Goal: Task Accomplishment & Management: Use online tool/utility

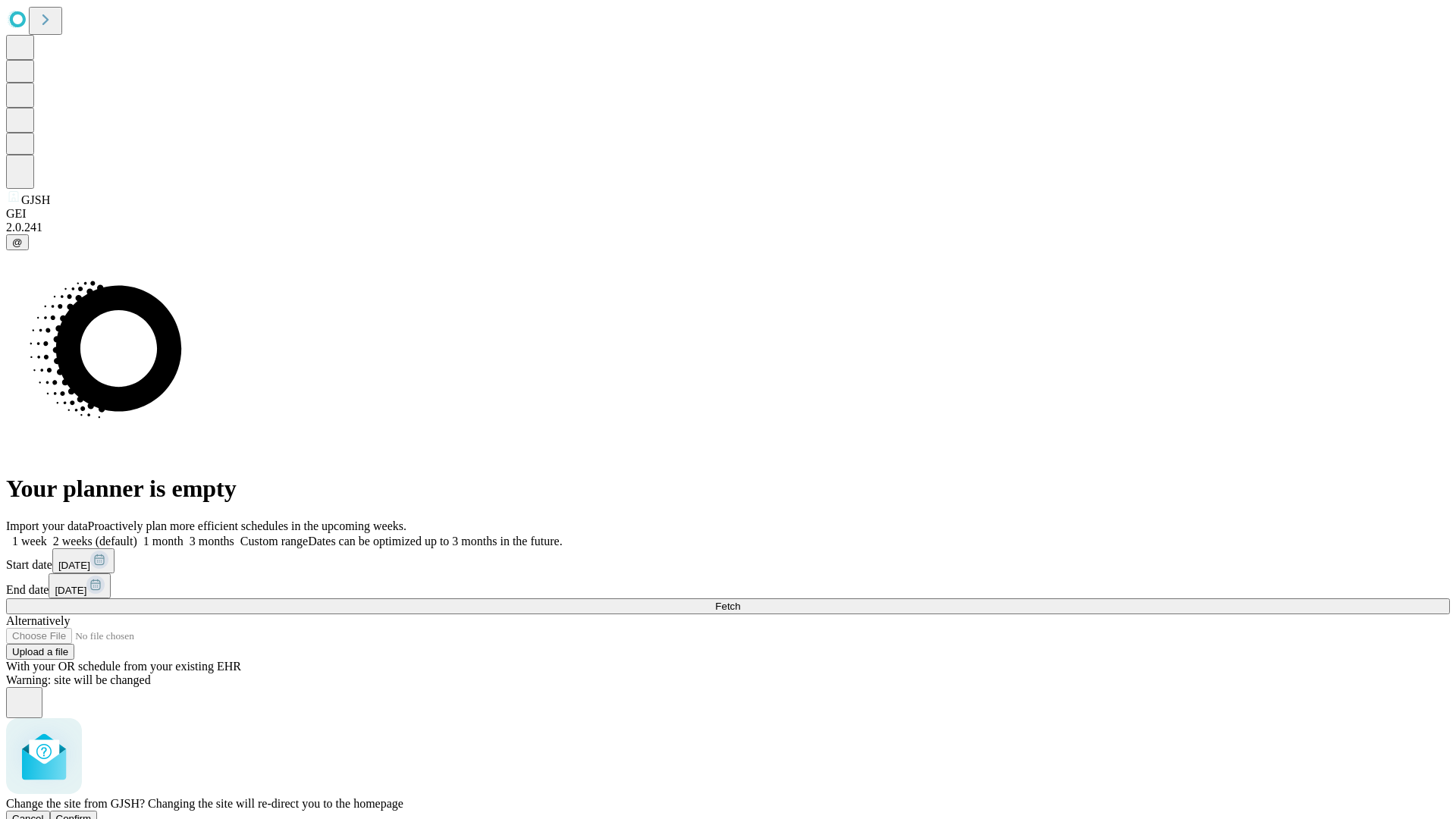
click at [92, 814] on span "Confirm" at bounding box center [74, 819] width 35 height 12
click at [137, 535] on label "2 weeks (default)" at bounding box center [92, 541] width 90 height 13
click at [740, 601] on span "Fetch" at bounding box center [728, 606] width 25 height 12
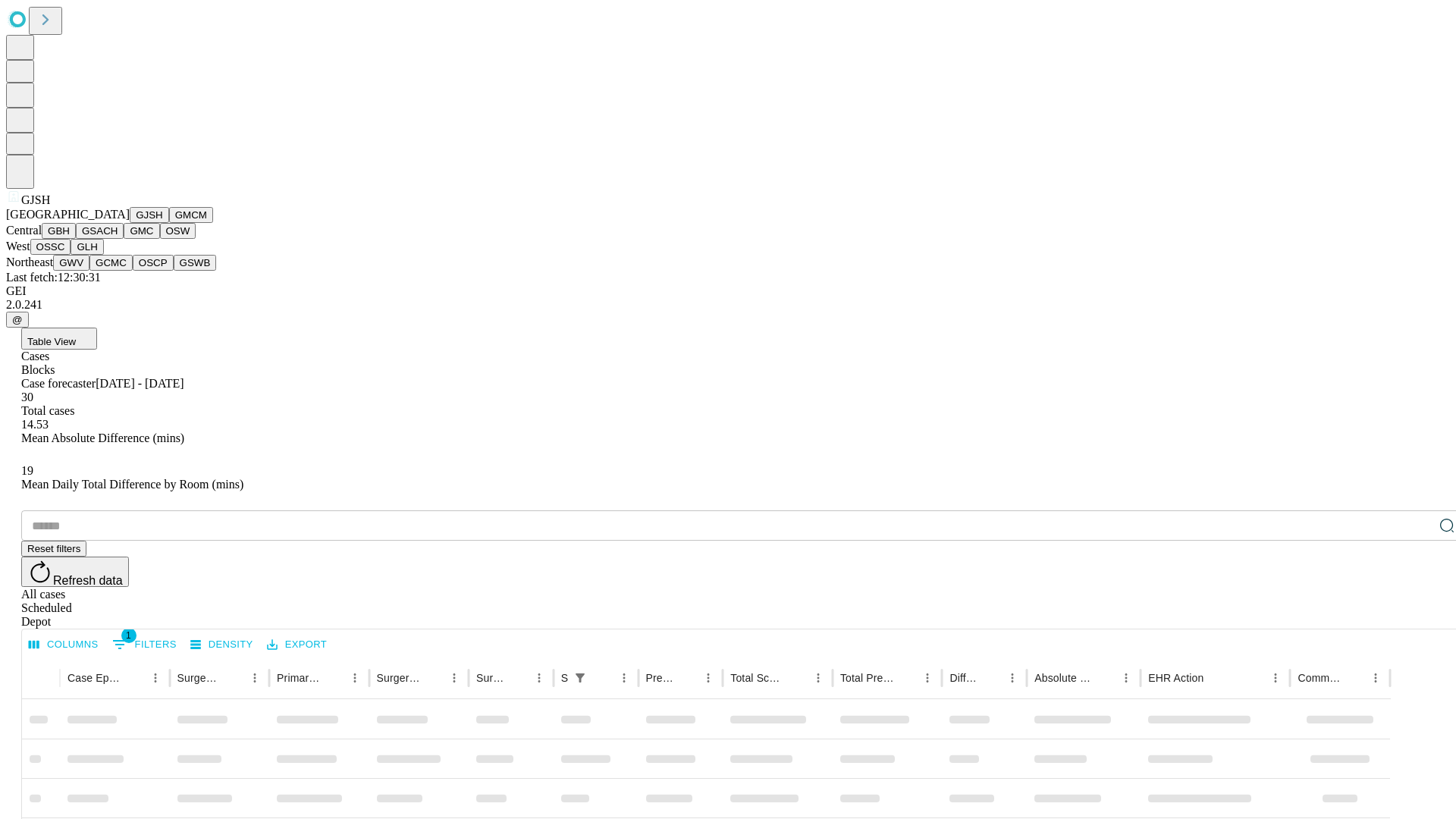
click at [169, 223] on button "GMCM" at bounding box center [191, 215] width 44 height 16
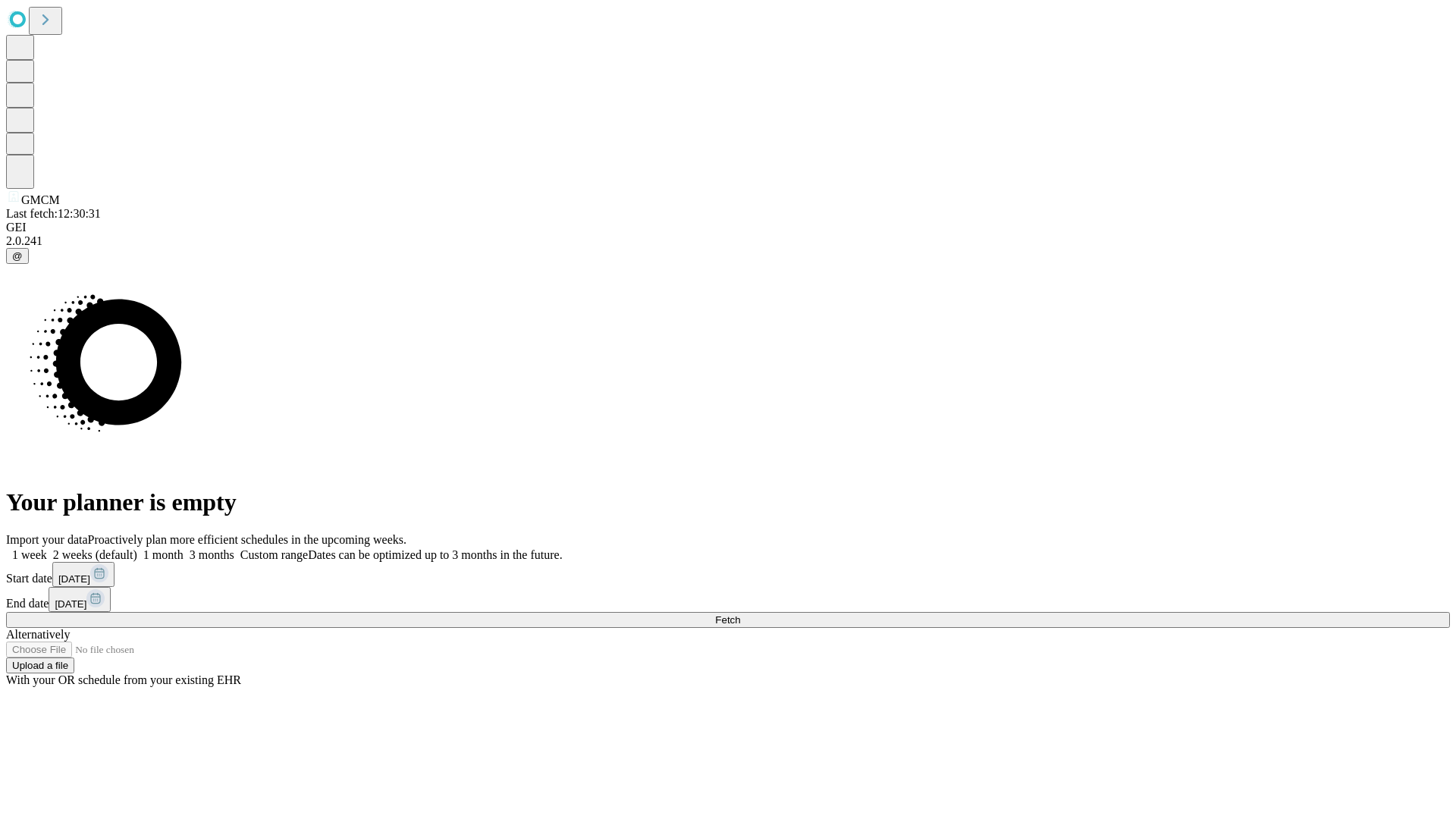
click at [740, 614] on span "Fetch" at bounding box center [728, 620] width 25 height 12
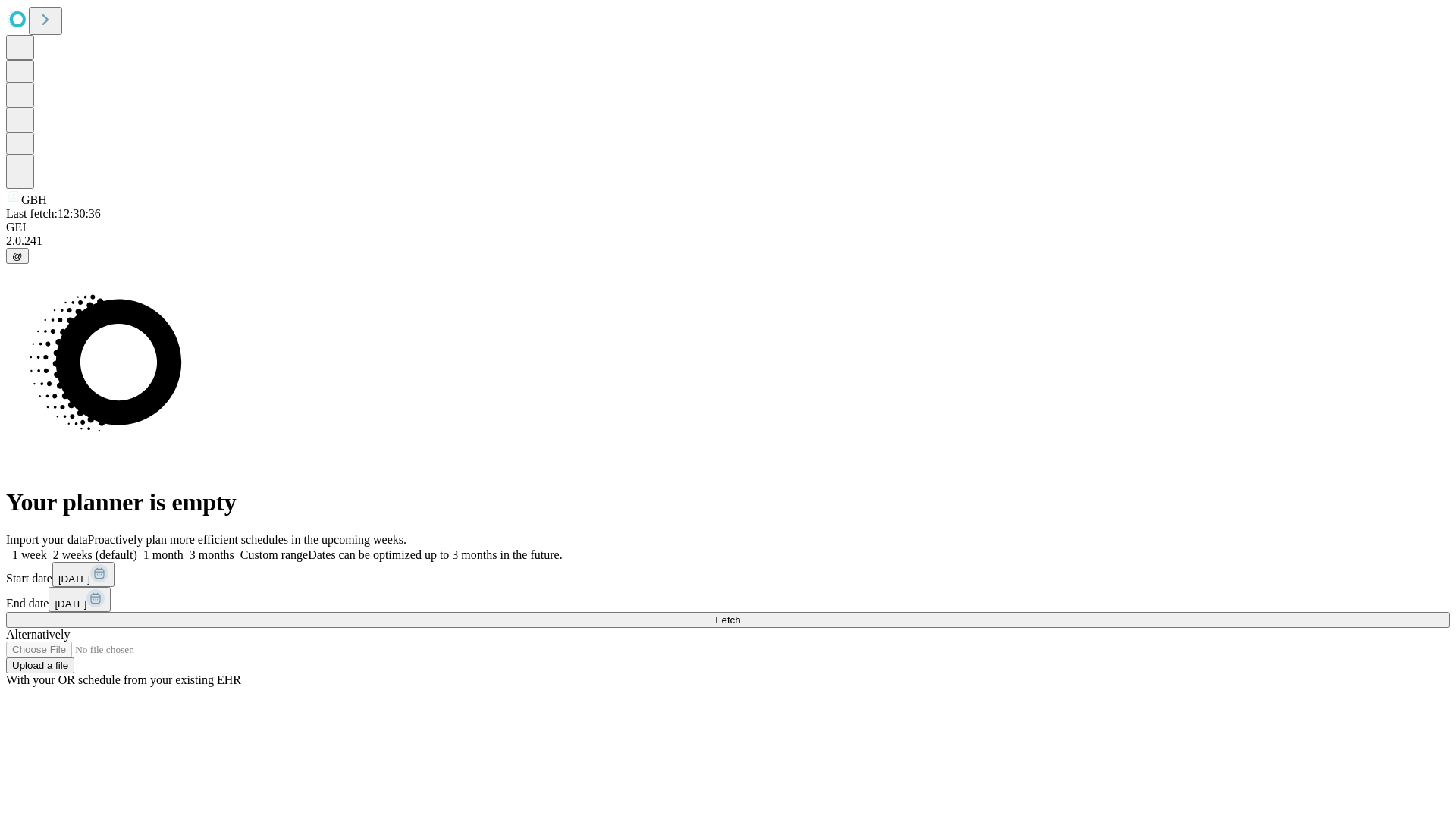
click at [137, 548] on label "2 weeks (default)" at bounding box center [92, 555] width 90 height 13
click at [740, 614] on span "Fetch" at bounding box center [728, 620] width 25 height 12
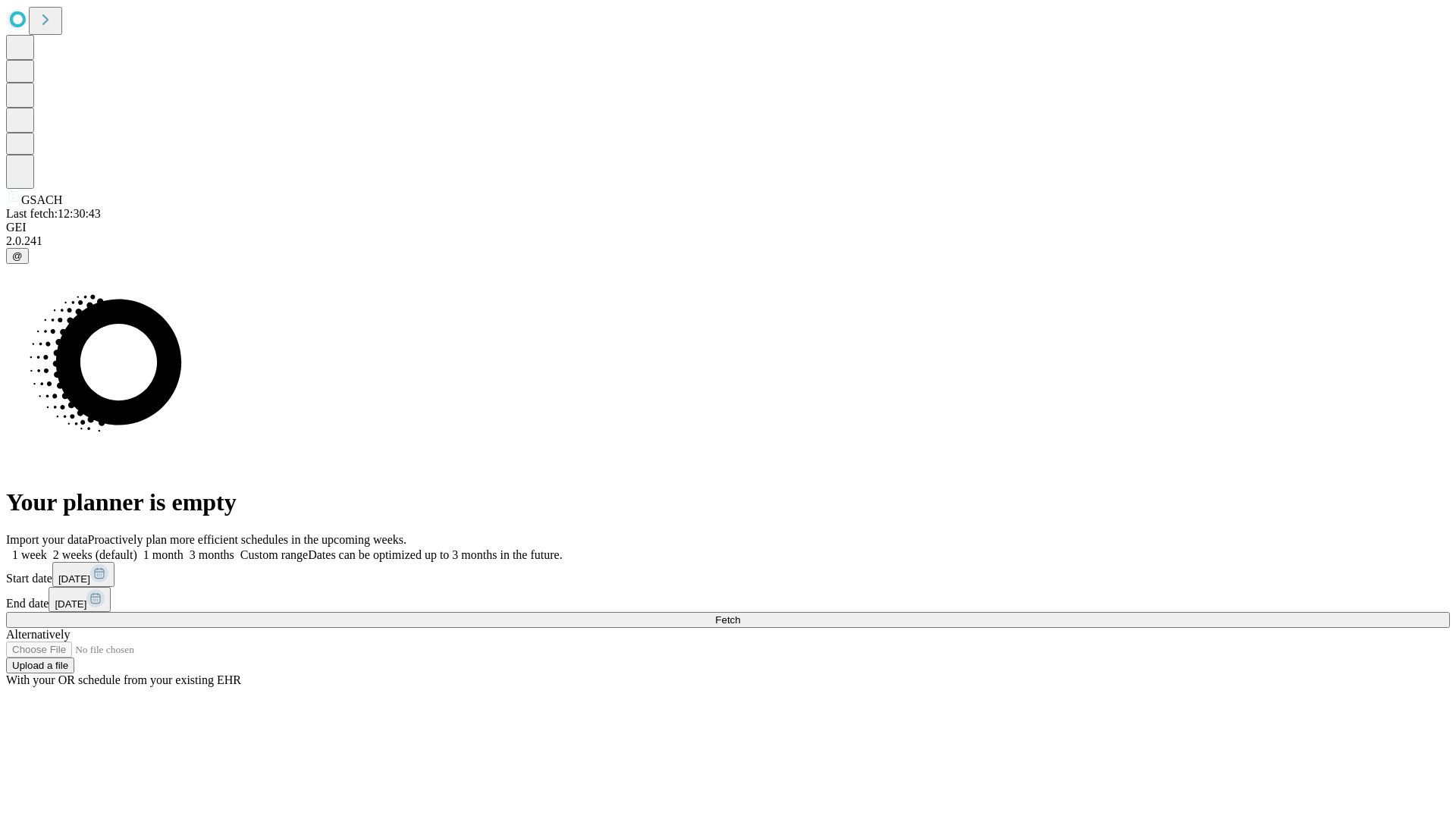
click at [137, 548] on label "2 weeks (default)" at bounding box center [92, 555] width 90 height 13
click at [740, 614] on span "Fetch" at bounding box center [728, 620] width 25 height 12
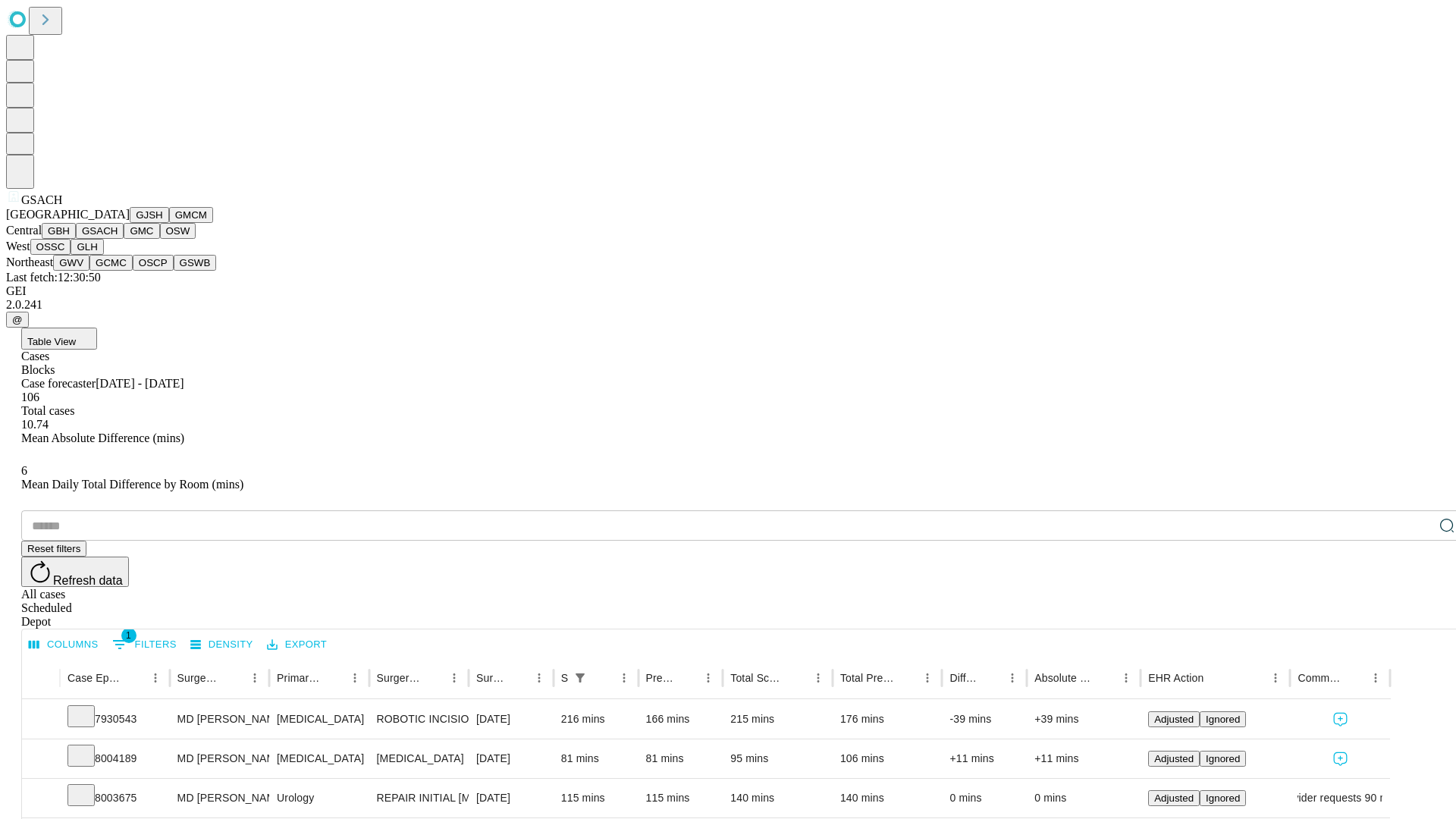
click at [124, 239] on button "GMC" at bounding box center [141, 231] width 35 height 16
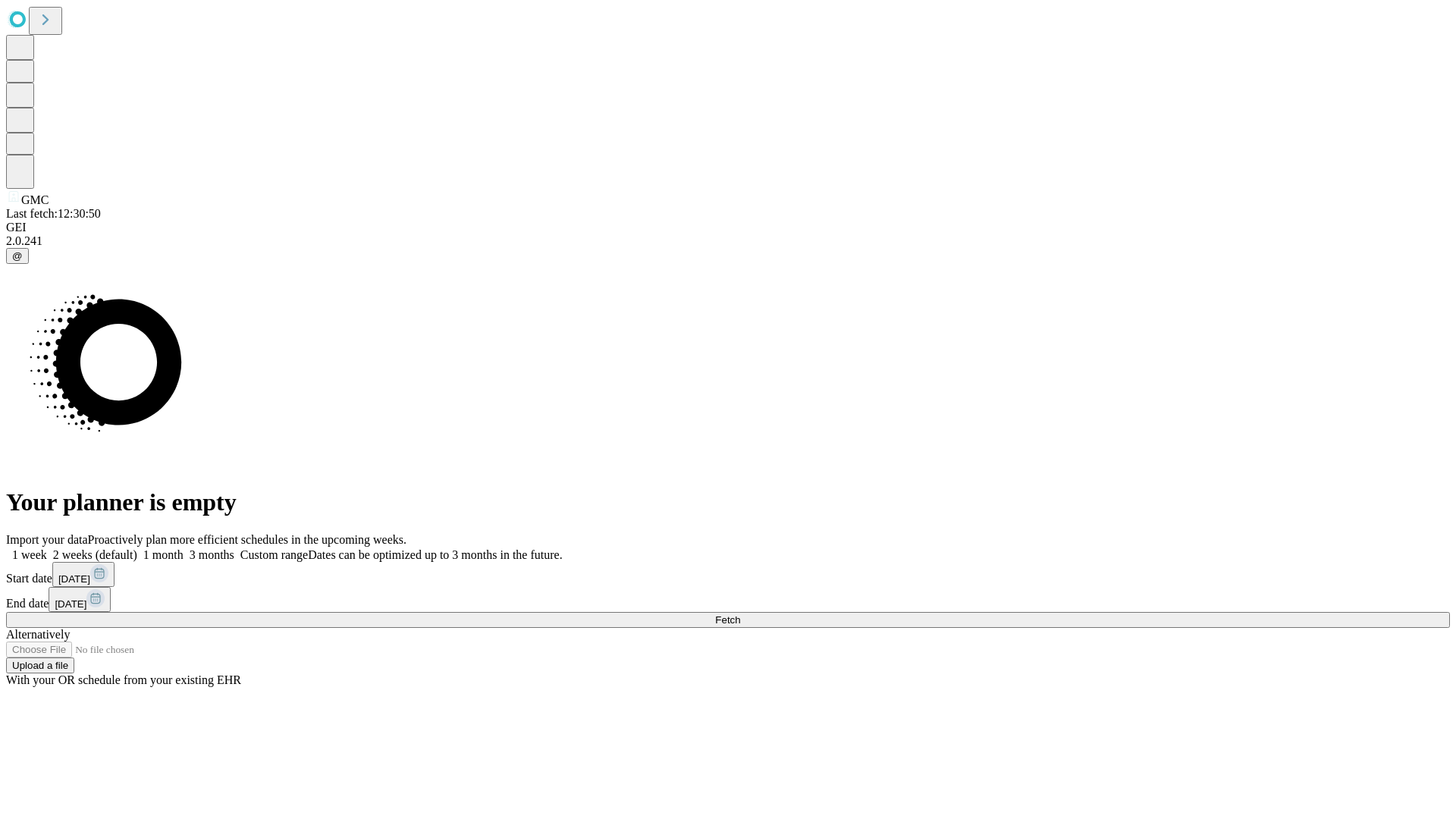
click at [137, 548] on label "2 weeks (default)" at bounding box center [92, 555] width 90 height 13
click at [740, 614] on span "Fetch" at bounding box center [728, 620] width 25 height 12
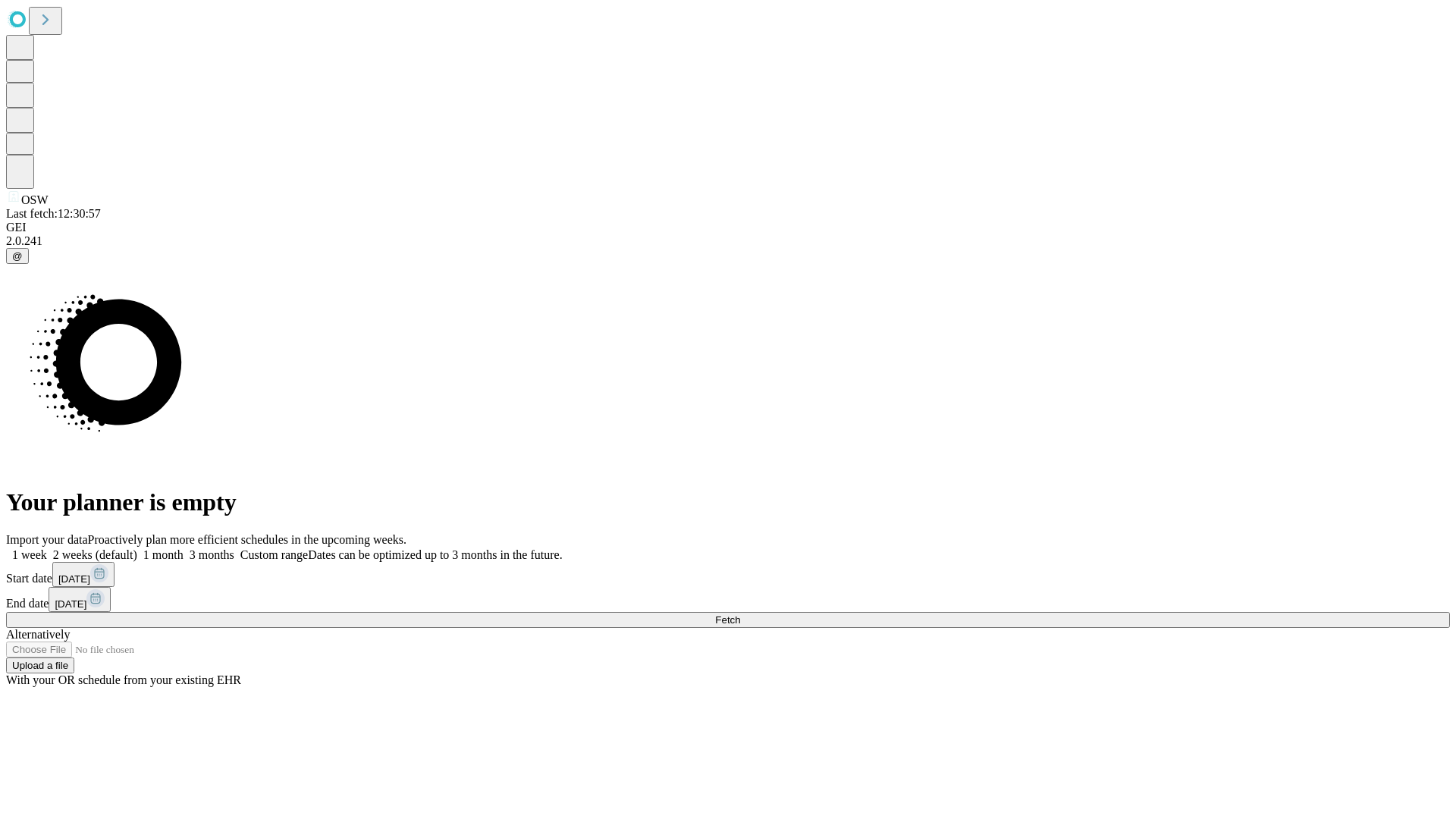
click at [137, 548] on label "2 weeks (default)" at bounding box center [92, 555] width 90 height 13
click at [740, 614] on span "Fetch" at bounding box center [728, 620] width 25 height 12
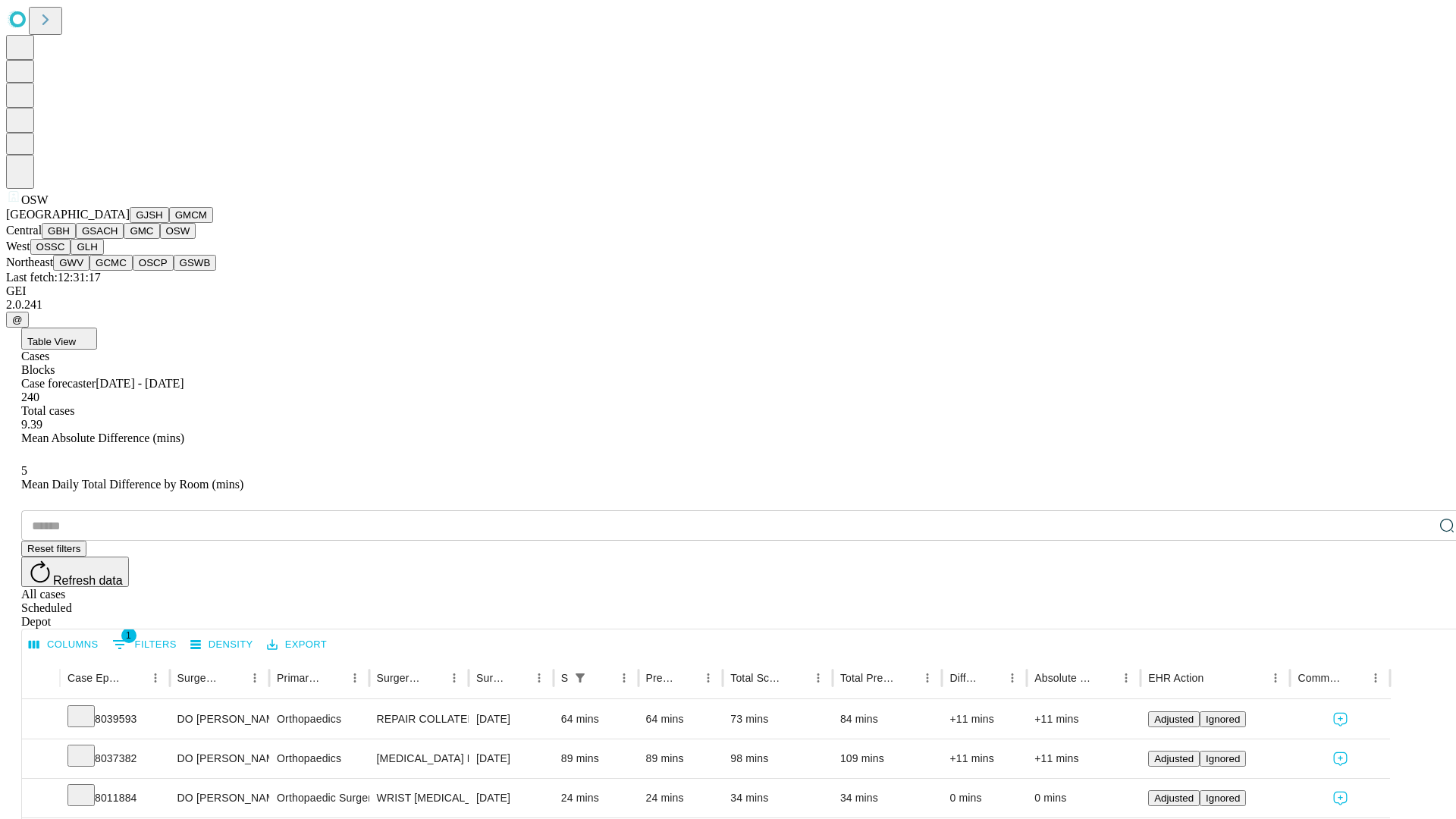
click at [71, 255] on button "OSSC" at bounding box center [51, 247] width 41 height 16
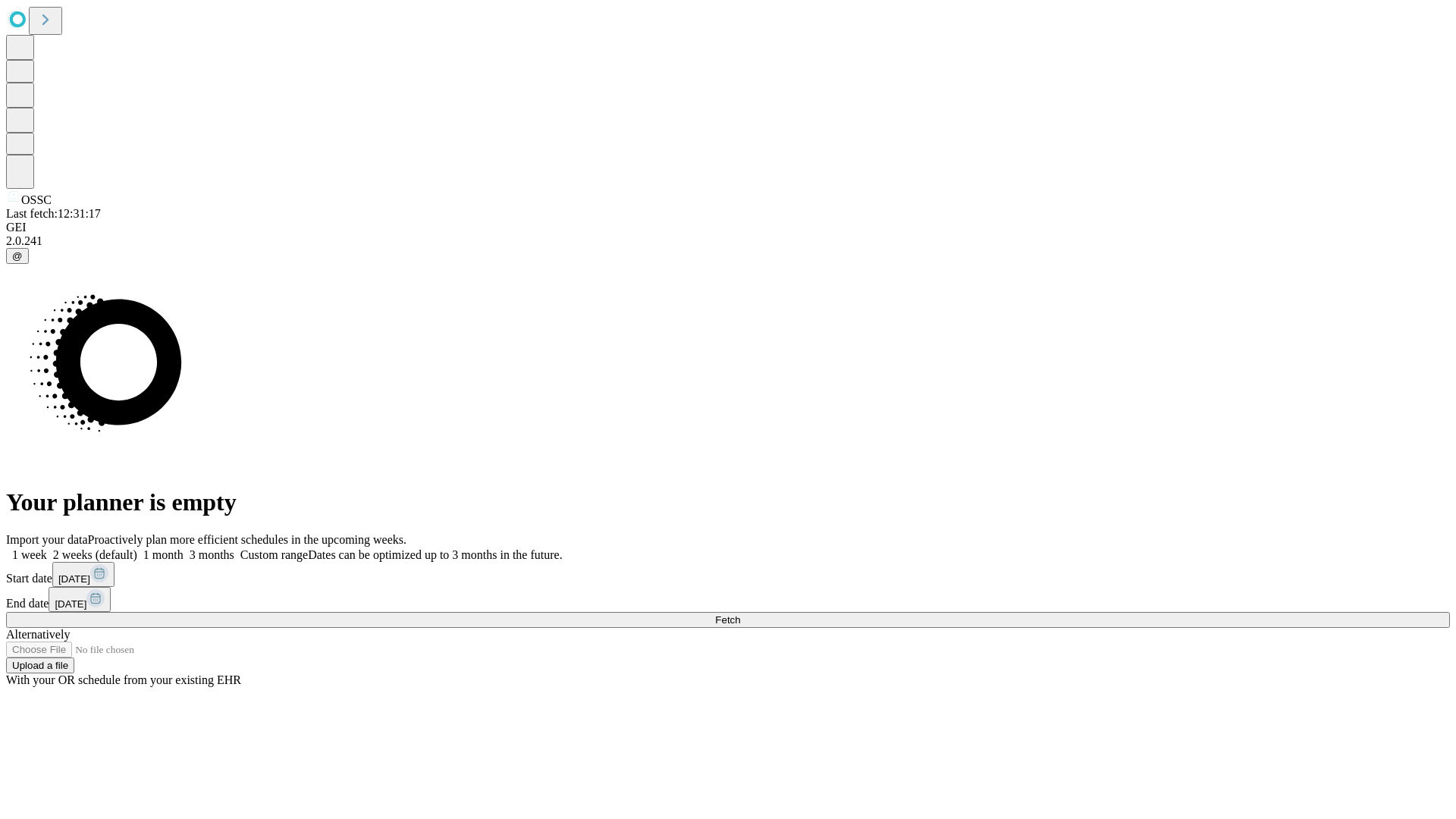
click at [137, 548] on label "2 weeks (default)" at bounding box center [92, 555] width 90 height 13
click at [740, 614] on span "Fetch" at bounding box center [728, 620] width 25 height 12
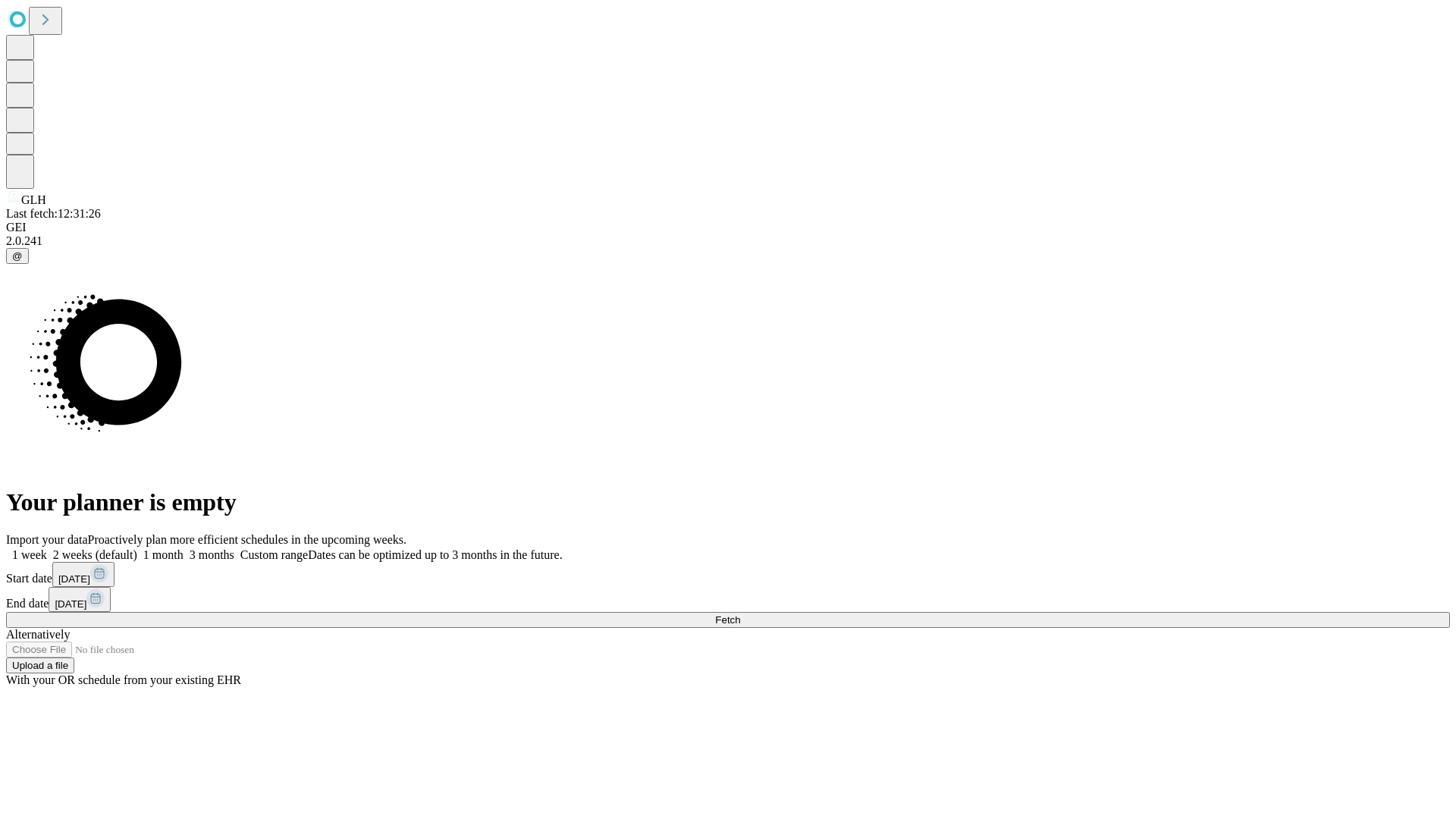
click at [137, 548] on label "2 weeks (default)" at bounding box center [92, 555] width 90 height 13
click at [740, 614] on span "Fetch" at bounding box center [728, 620] width 25 height 12
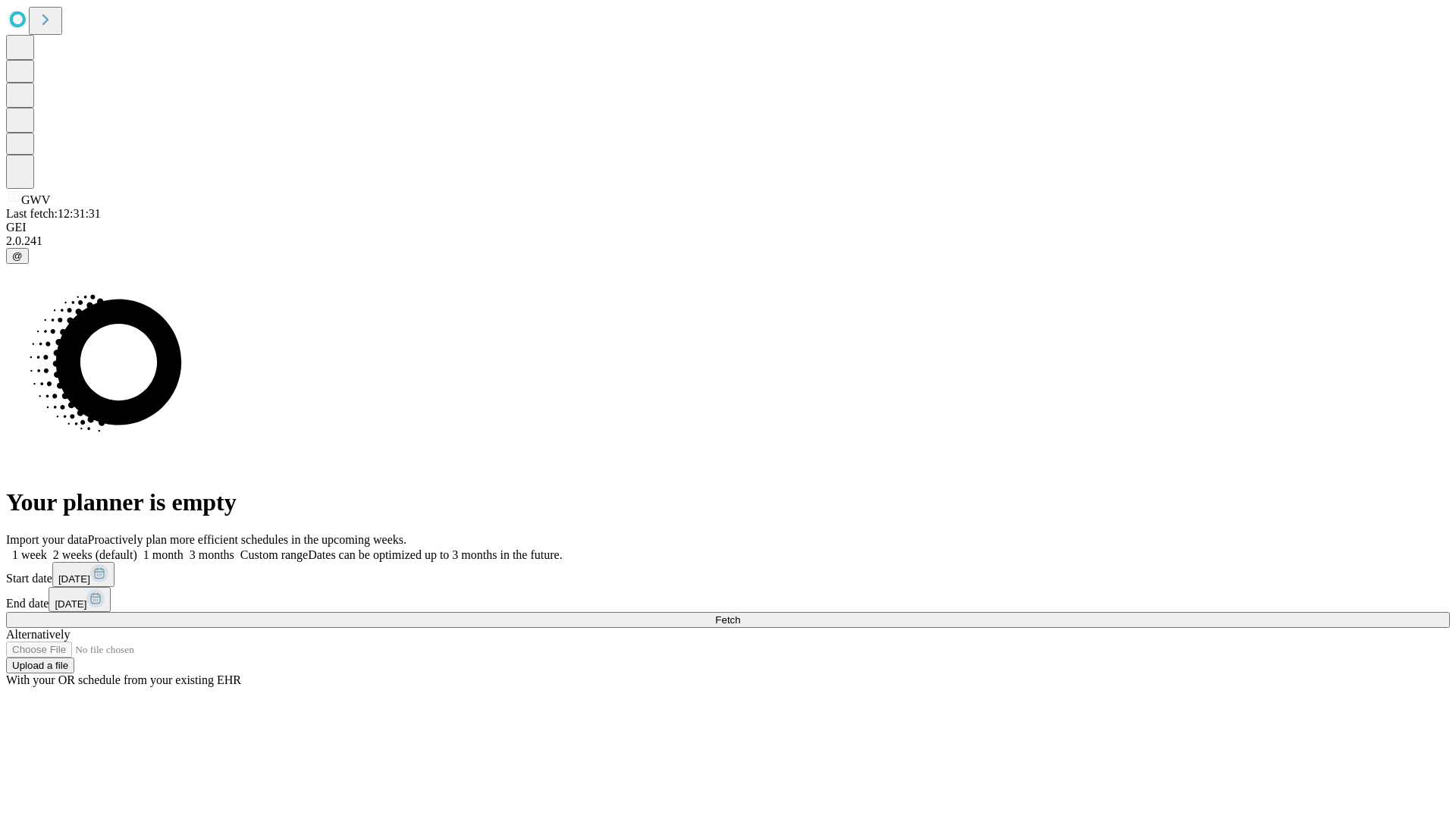
click at [137, 548] on label "2 weeks (default)" at bounding box center [92, 555] width 90 height 13
click at [740, 614] on span "Fetch" at bounding box center [728, 620] width 25 height 12
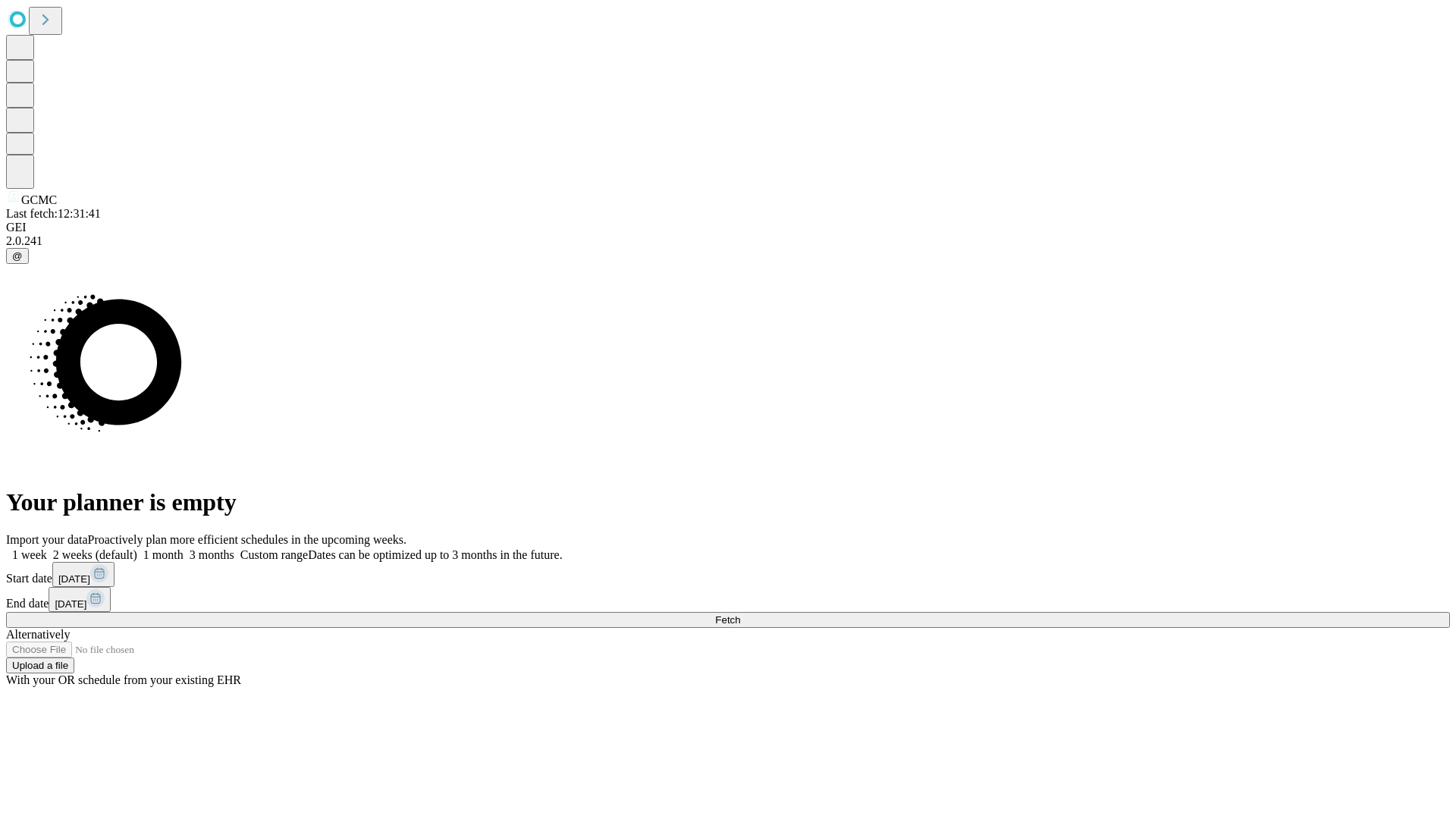
click at [137, 548] on label "2 weeks (default)" at bounding box center [92, 555] width 90 height 13
click at [740, 614] on span "Fetch" at bounding box center [728, 620] width 25 height 12
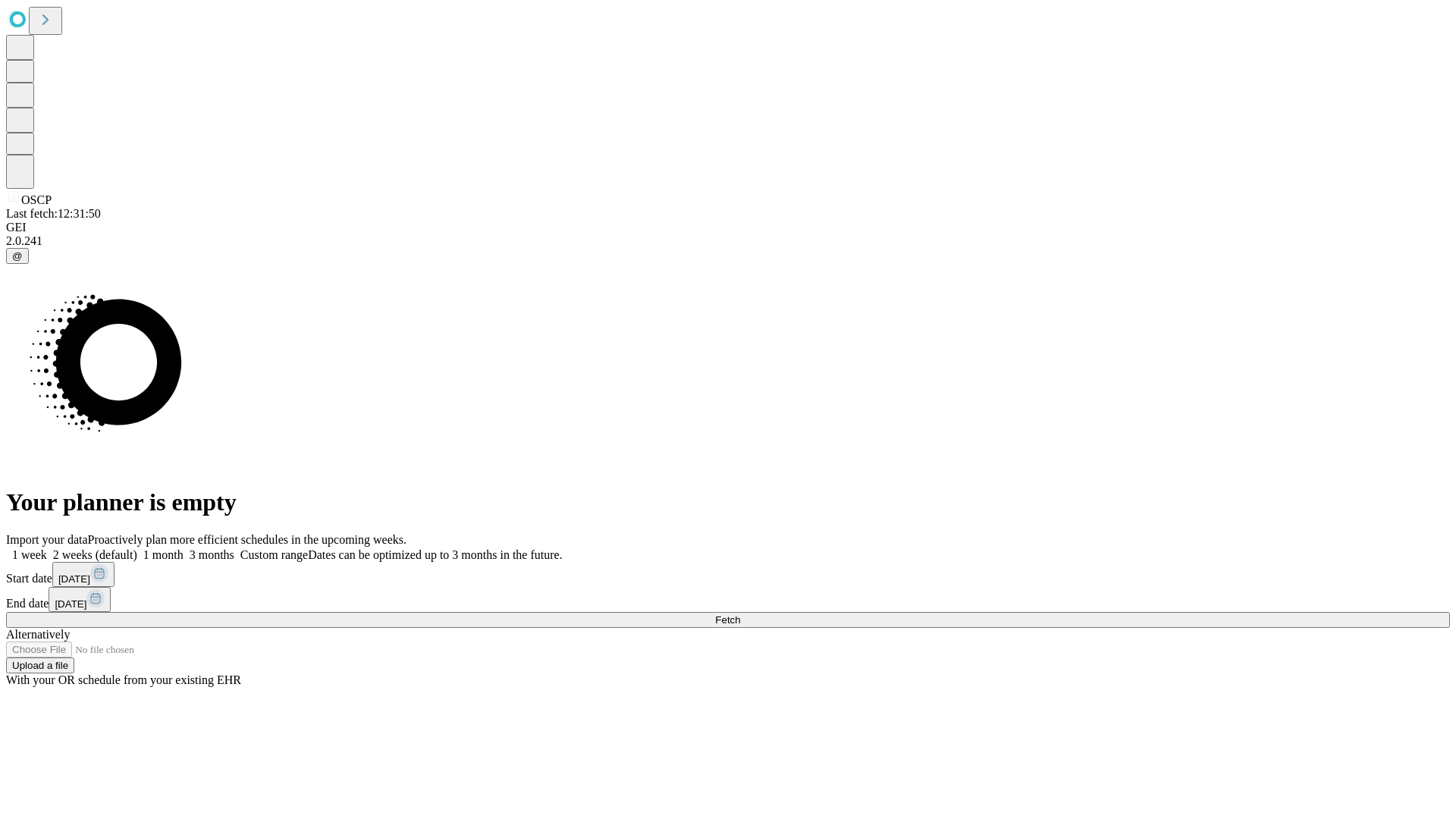
click at [137, 548] on label "2 weeks (default)" at bounding box center [92, 555] width 90 height 13
click at [740, 614] on span "Fetch" at bounding box center [728, 620] width 25 height 12
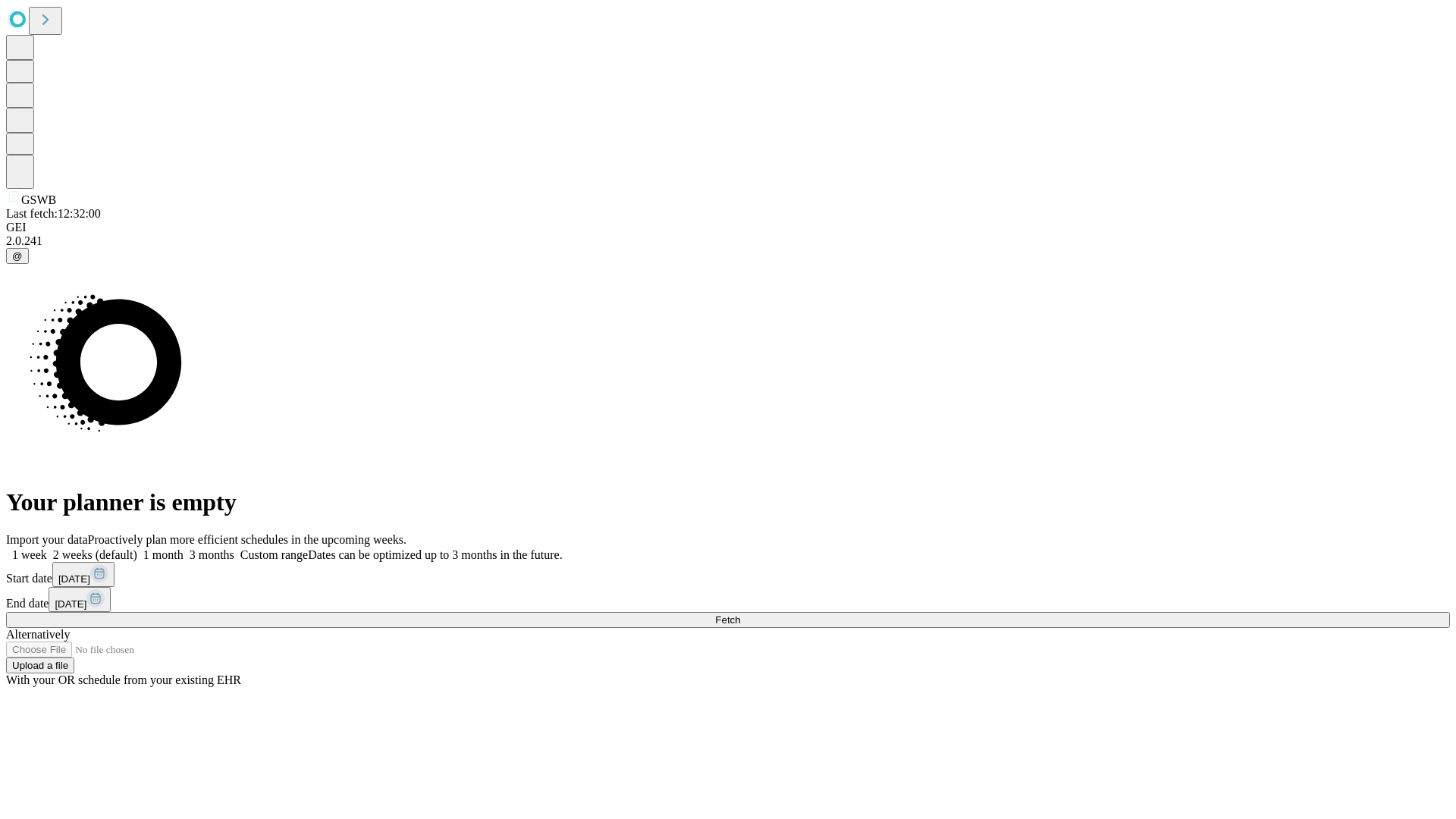
click at [137, 548] on label "2 weeks (default)" at bounding box center [92, 555] width 90 height 13
click at [740, 614] on span "Fetch" at bounding box center [728, 620] width 25 height 12
